Goal: Find specific page/section: Find specific page/section

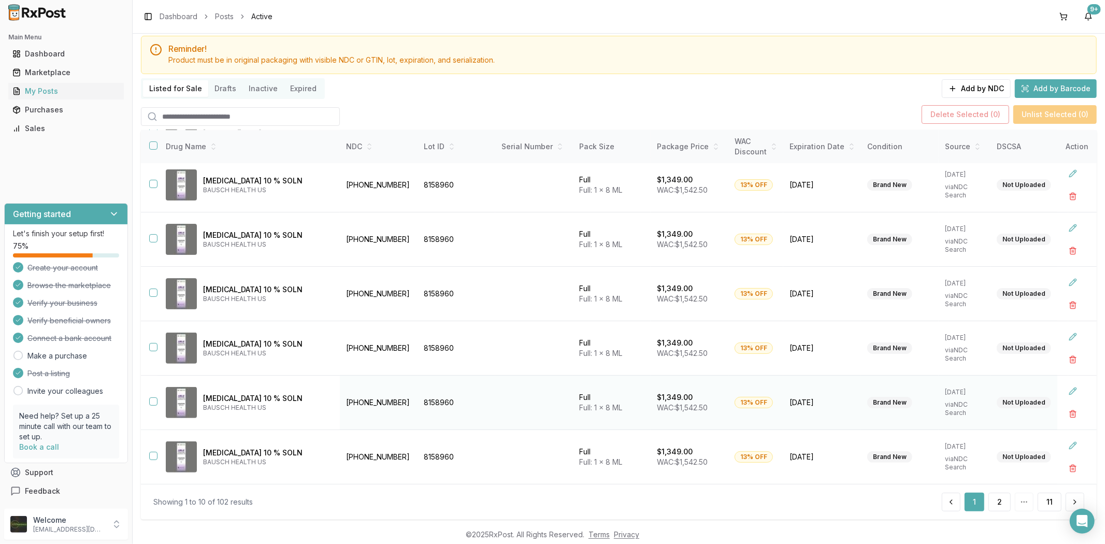
scroll to position [50, 0]
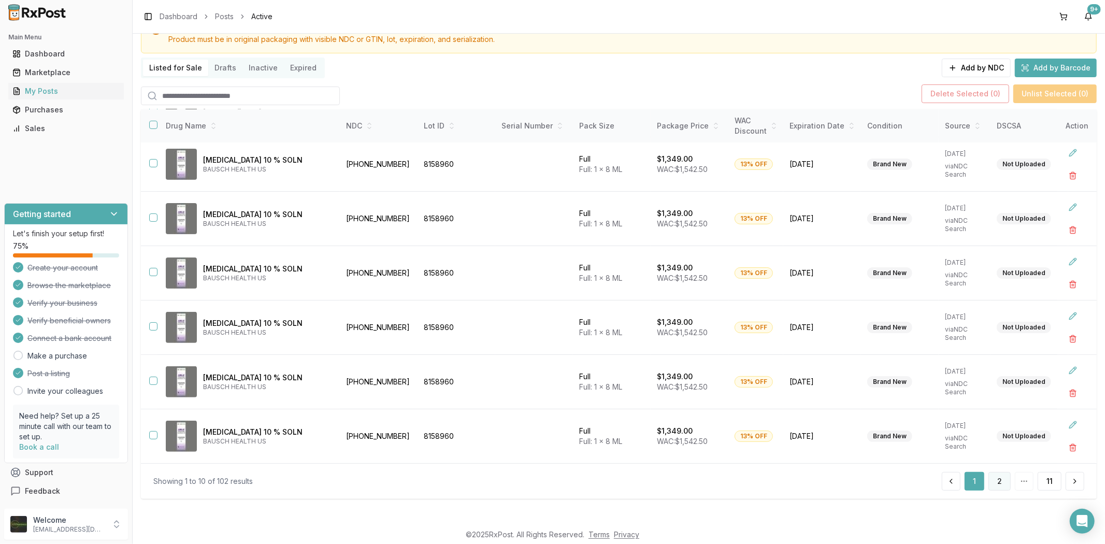
click at [998, 485] on button "2" at bounding box center [999, 481] width 22 height 19
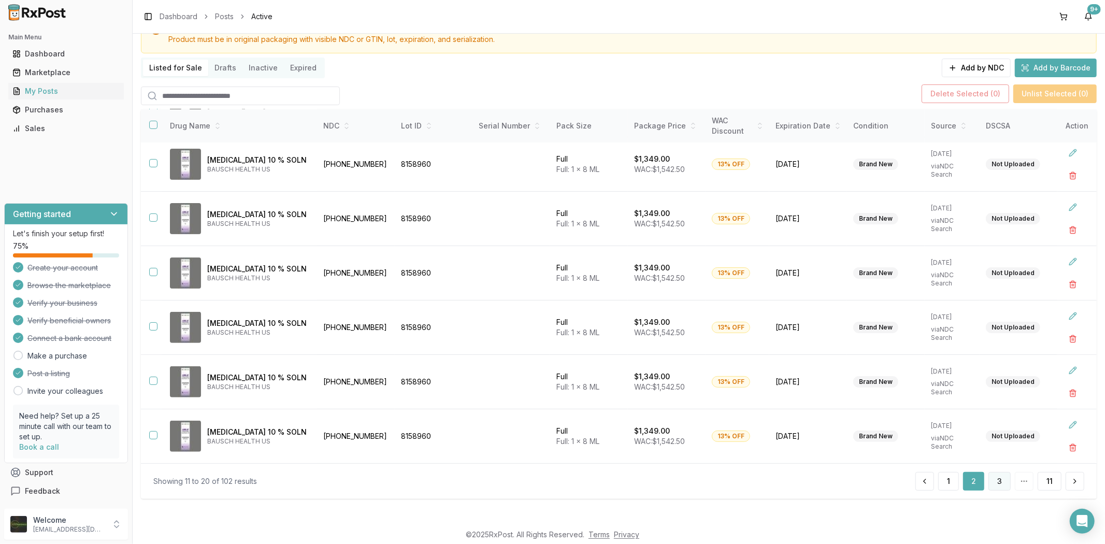
click at [1003, 474] on button "3" at bounding box center [999, 481] width 22 height 19
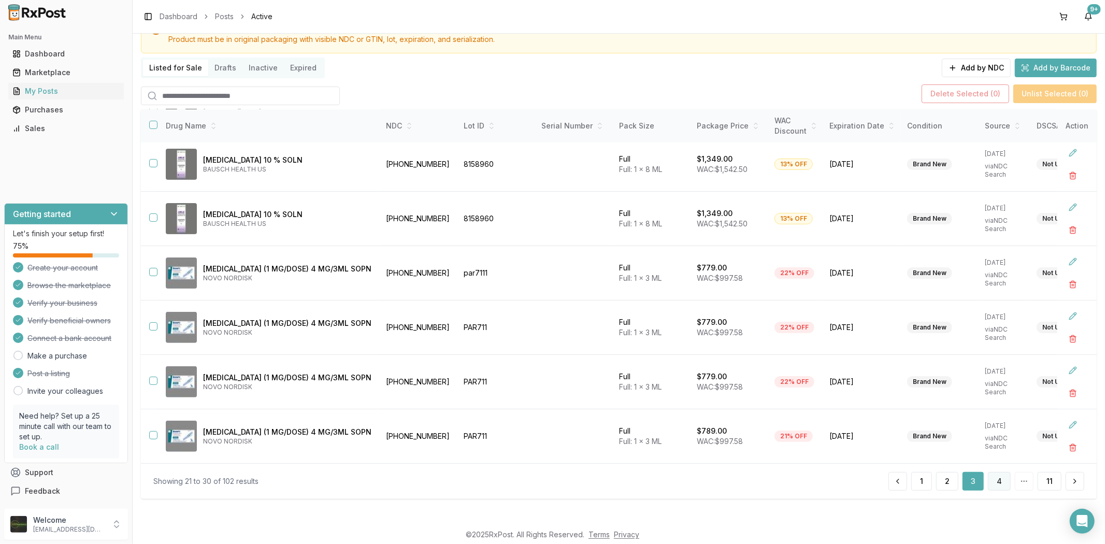
click at [997, 477] on button "4" at bounding box center [999, 481] width 23 height 19
click at [992, 477] on button "5" at bounding box center [1000, 481] width 22 height 19
click at [995, 477] on button "6" at bounding box center [999, 481] width 22 height 19
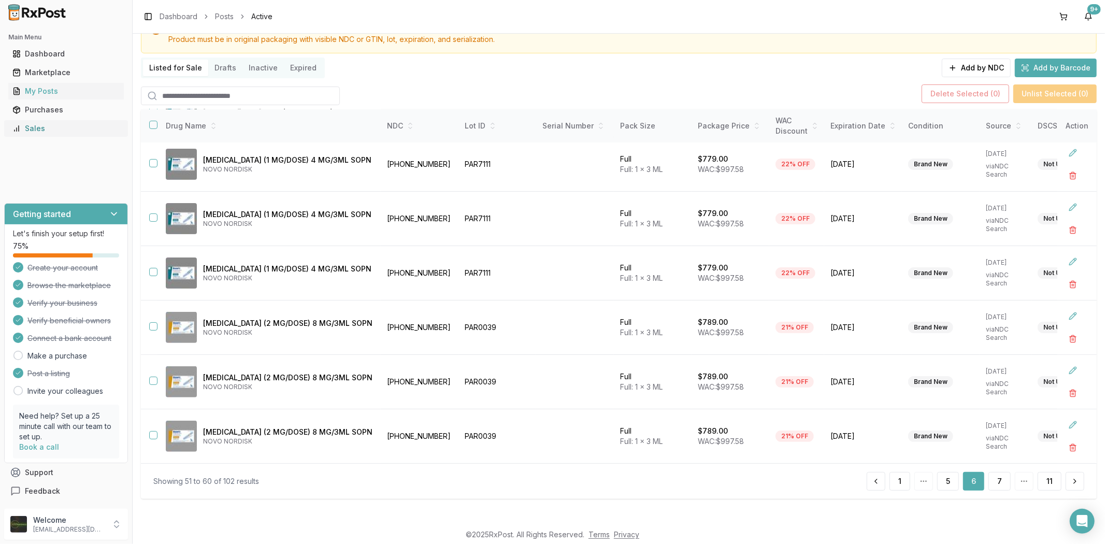
click at [45, 134] on link "Sales" at bounding box center [65, 128] width 115 height 19
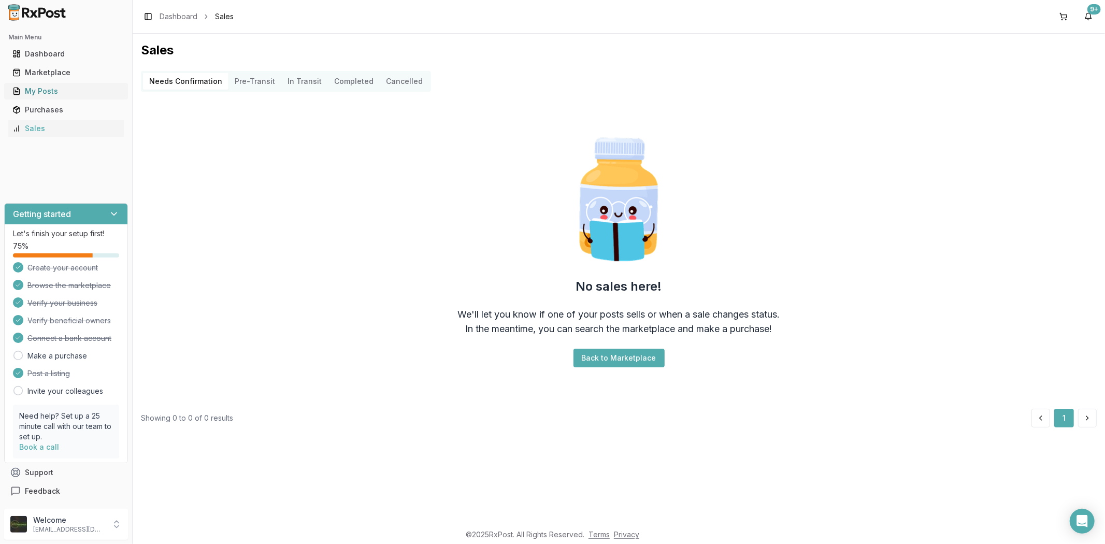
click at [80, 90] on div "My Posts" at bounding box center [65, 91] width 107 height 10
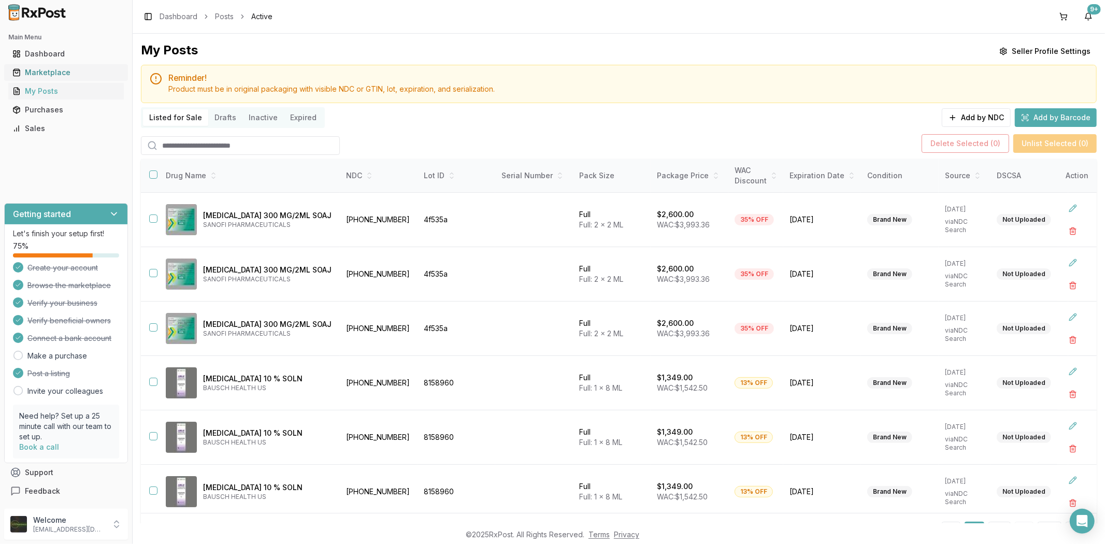
click at [42, 75] on div "Marketplace" at bounding box center [65, 72] width 107 height 10
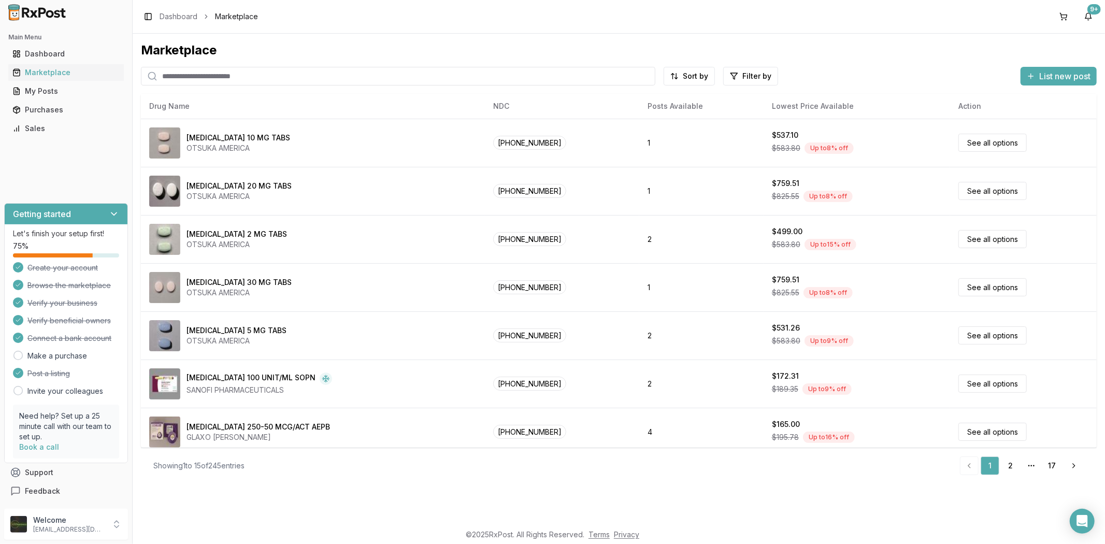
click at [234, 80] on input "search" at bounding box center [398, 76] width 514 height 19
type input "******"
